Goal: Browse casually

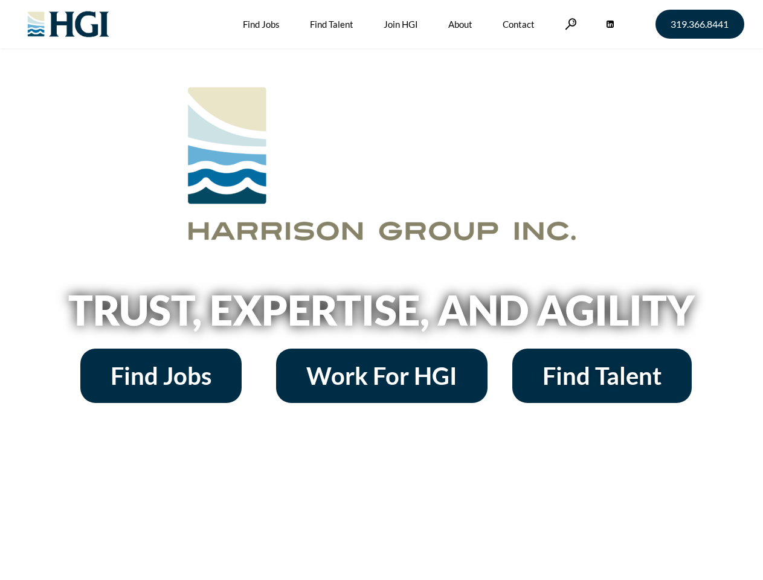
click at [381, 290] on h2 "Trust, Expertise, and Agility" at bounding box center [381, 310] width 689 height 41
click at [569, 24] on link at bounding box center [571, 23] width 12 height 11
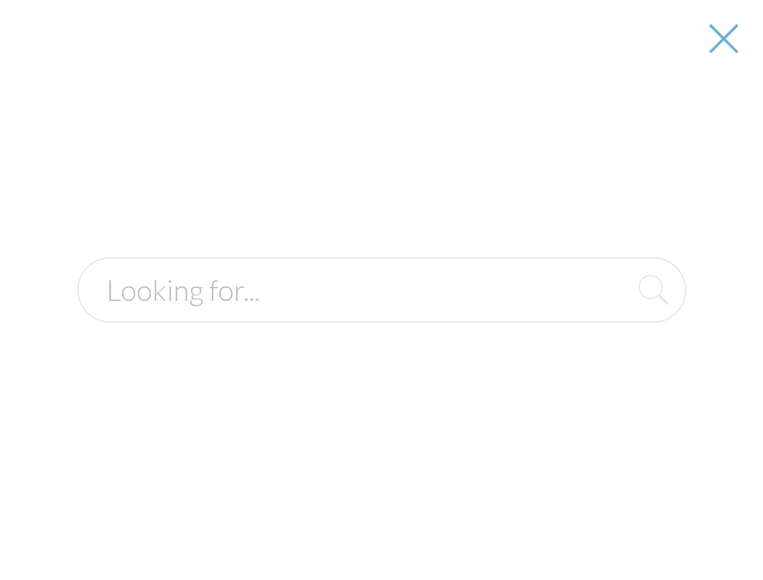
click at [381, 314] on h2 "Trust, Expertise, and Agility" at bounding box center [381, 310] width 689 height 41
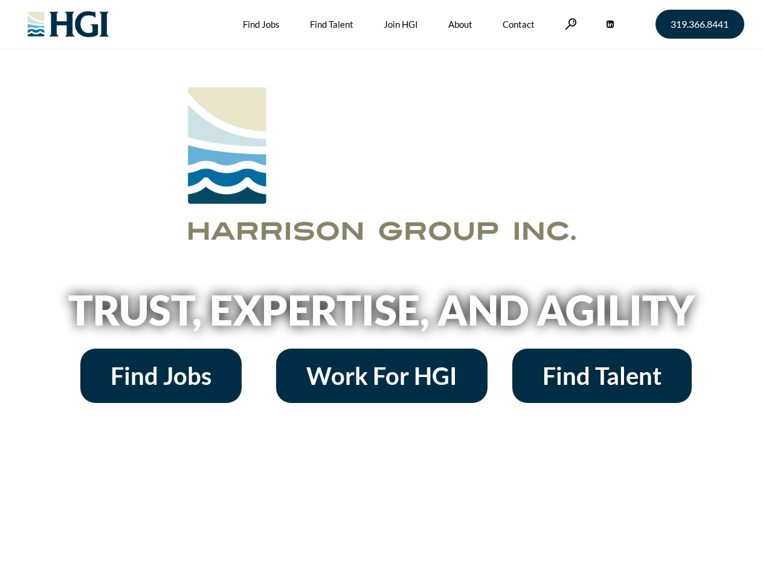
click at [381, 290] on h2 "Trust, Expertise, and Agility" at bounding box center [381, 310] width 689 height 41
click at [569, 24] on link at bounding box center [571, 23] width 12 height 11
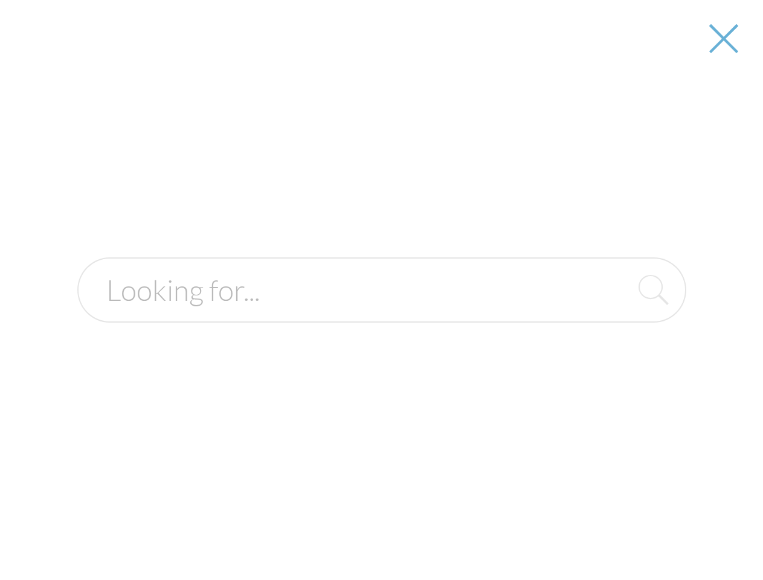
click at [381, 314] on h2 "Trust, Expertise, and Agility" at bounding box center [381, 310] width 689 height 41
